Goal: Task Accomplishment & Management: Use online tool/utility

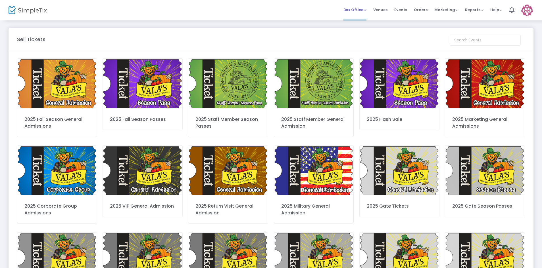
click at [353, 9] on span "Box Office" at bounding box center [354, 9] width 23 height 5
click at [360, 19] on li "Sell Tickets" at bounding box center [363, 19] width 41 height 11
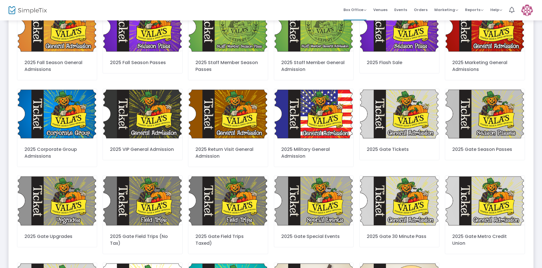
scroll to position [121, 0]
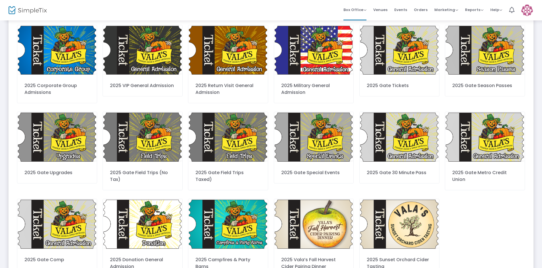
click at [223, 223] on img at bounding box center [228, 224] width 80 height 50
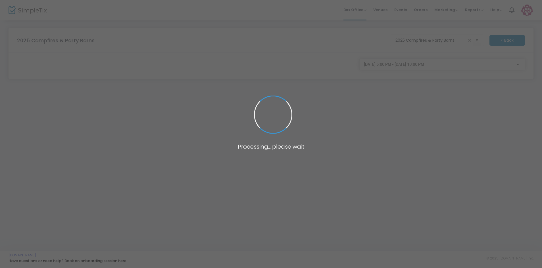
scroll to position [0, 0]
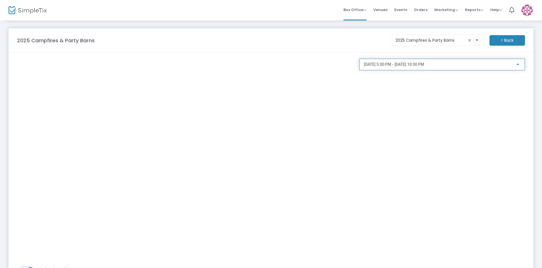
click at [518, 66] on div at bounding box center [517, 65] width 5 height 5
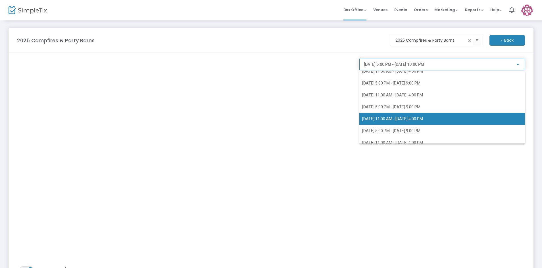
scroll to position [436, 0]
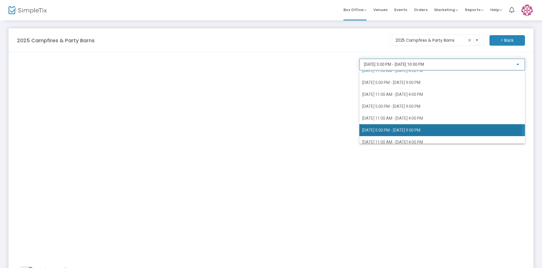
click at [403, 130] on span "[DATE] 5:00 PM - [DATE] 9:00 PM" at bounding box center [391, 130] width 58 height 5
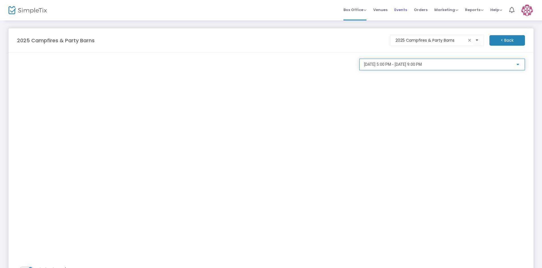
click at [401, 11] on span "Events" at bounding box center [400, 10] width 13 height 14
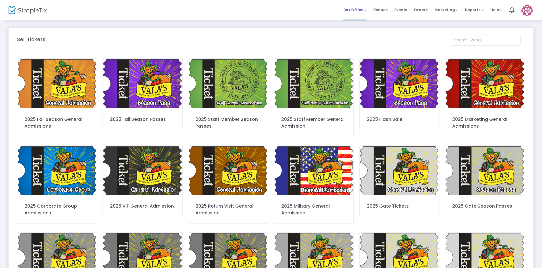
click at [352, 10] on span "Box Office" at bounding box center [354, 9] width 23 height 5
click at [357, 18] on li "Sell Tickets" at bounding box center [363, 19] width 41 height 11
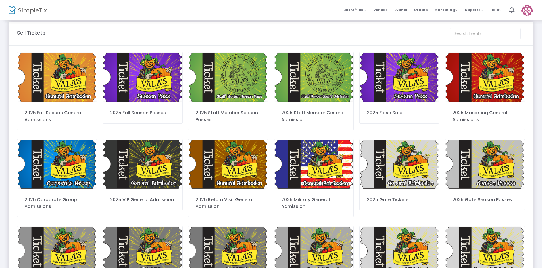
scroll to position [152, 0]
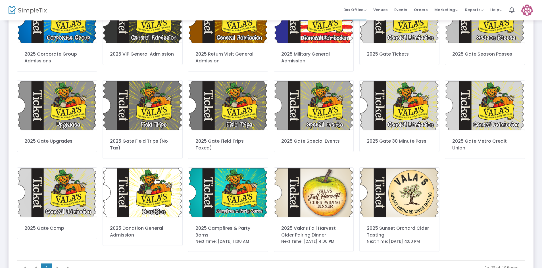
click at [231, 192] on img at bounding box center [228, 193] width 80 height 50
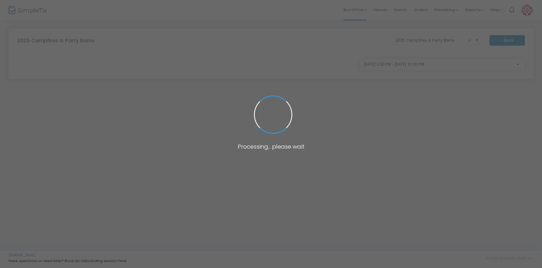
scroll to position [0, 0]
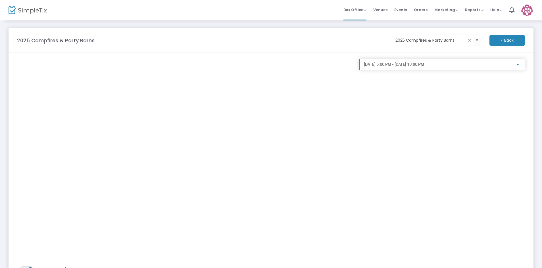
click at [518, 64] on div at bounding box center [518, 64] width 3 height 1
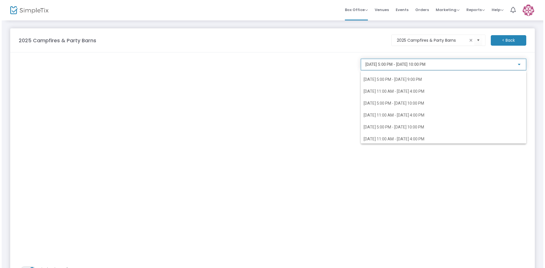
scroll to position [480, 0]
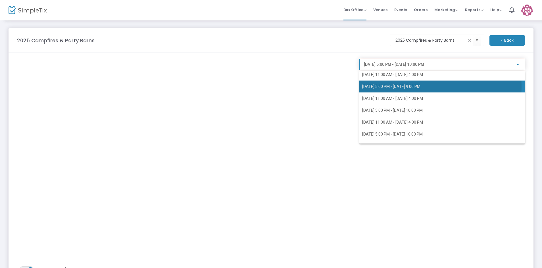
click at [397, 86] on span "10/9/2025 @ 5:00 PM - 10/9/2025 @ 9:00 PM" at bounding box center [391, 86] width 58 height 5
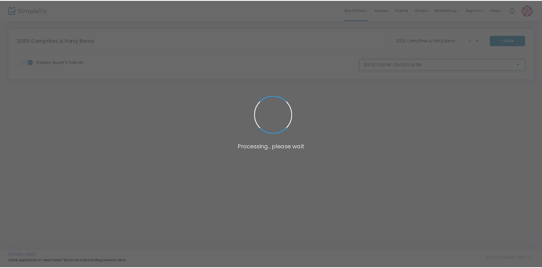
scroll to position [454, 0]
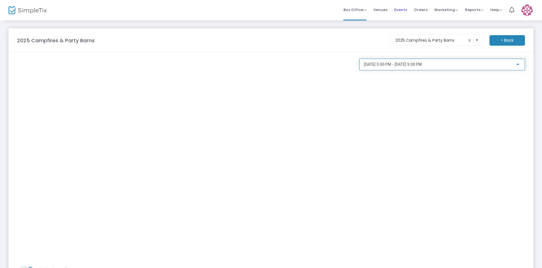
click at [401, 10] on span "Events" at bounding box center [400, 10] width 13 height 14
